Goal: Find specific page/section: Find specific page/section

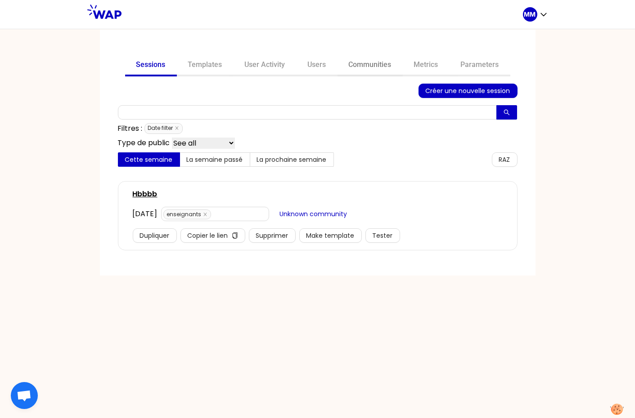
click at [366, 60] on link "Communities" at bounding box center [369, 66] width 65 height 22
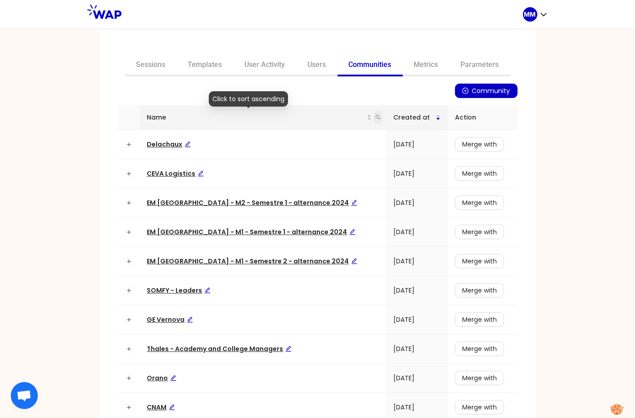
click at [373, 117] on span at bounding box center [377, 117] width 9 height 13
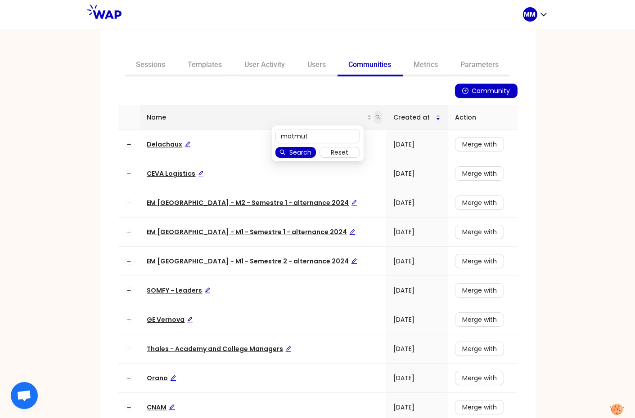
type input "matmut"
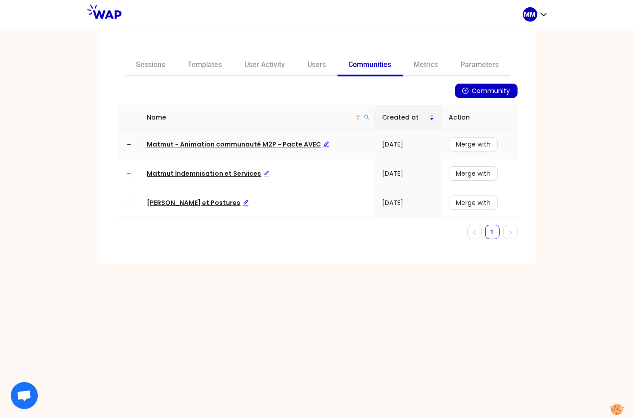
click at [267, 141] on span "Matmut - Animation communauté M2P - Pacte AVEC" at bounding box center [238, 144] width 182 height 9
